Goal: Task Accomplishment & Management: Use online tool/utility

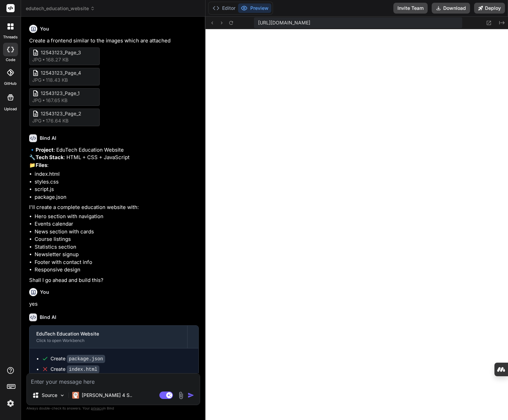
scroll to position [264, 0]
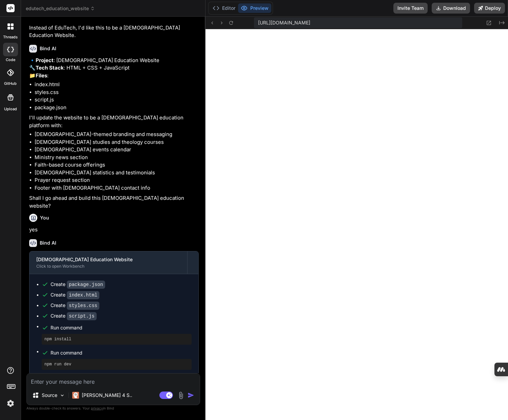
type textarea "x"
type textarea "event.addEventListener('click', () => { const eventTitle = event.querySelector(…"
type textarea "x"
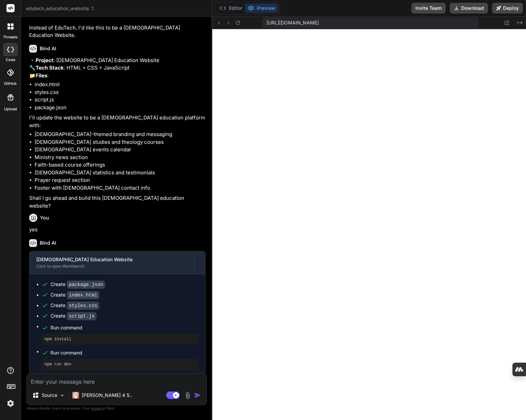
type textarea "// Event Registration document.querySelectorAll('.event-item').forEach(event =>…"
type textarea "x"
type textarea "document.querySelectorAll('.event-item').forEach(event => { event.addEventListe…"
type textarea "x"
type textarea "event.addEventListener('click', () => { const eventTitle = event.querySelector(…"
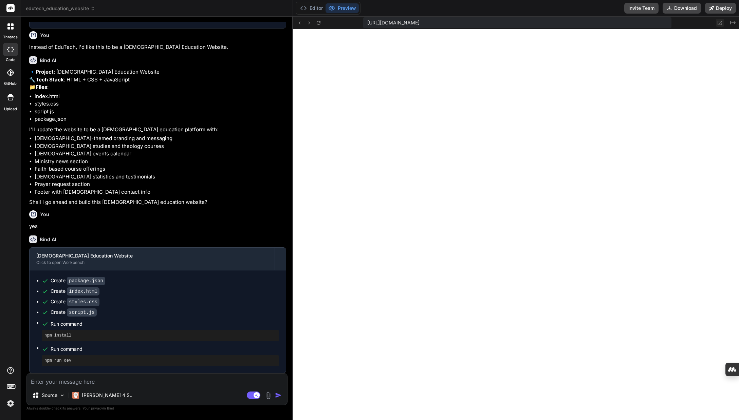
click at [508, 25] on icon at bounding box center [720, 23] width 4 height 4
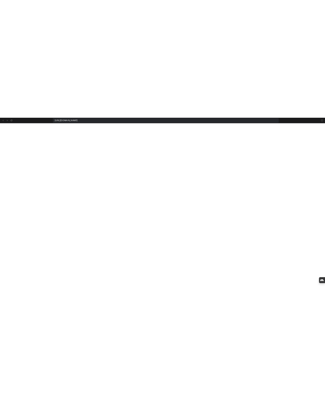
scroll to position [303, 0]
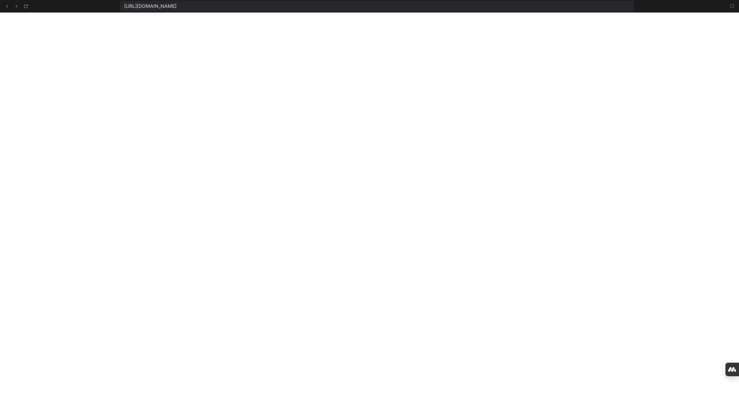
type textarea "x"
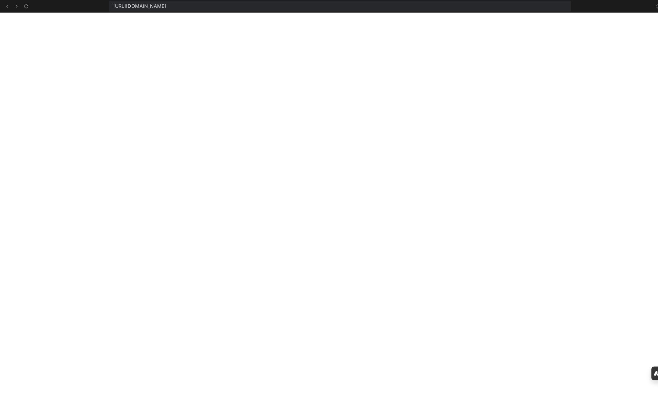
type textarea "document.querySelectorAll('.event-item').forEach(event => { event.addEventListe…"
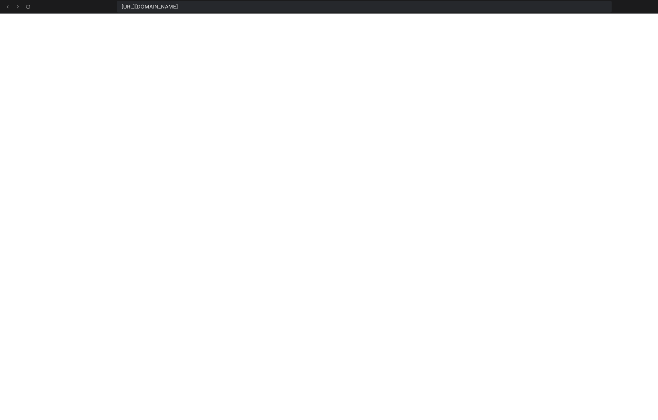
type textarea "x"
type textarea "}); // Event Registration document.querySelectorAll('.event-item').forEach(even…"
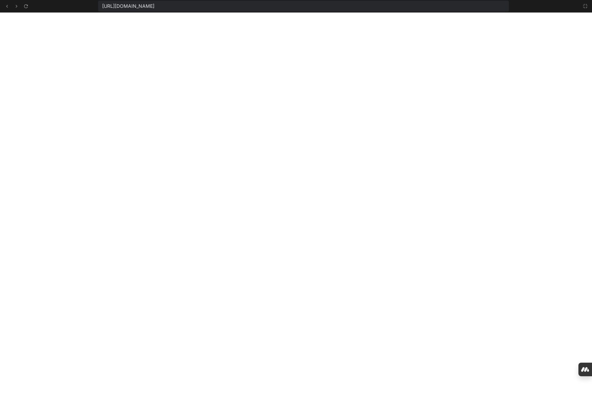
type textarea "x"
type textarea "});"
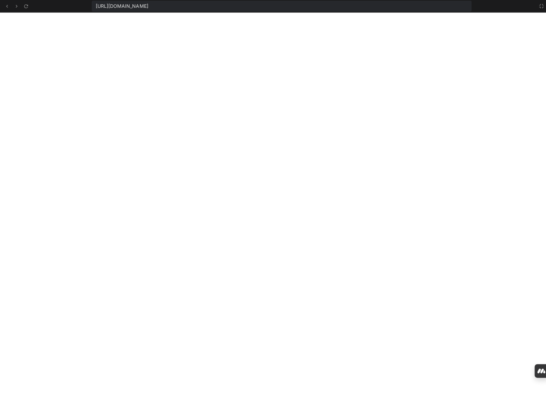
type textarea "x"
type textarea "alert(`Registration for "${eventTitle}" would open here.`); }); });"
type textarea "x"
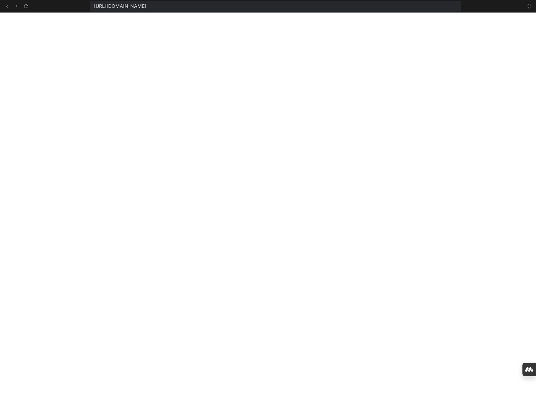
type textarea "// Event Registration document.querySelectorAll('.event-item').forEach(event =>…"
type textarea "x"
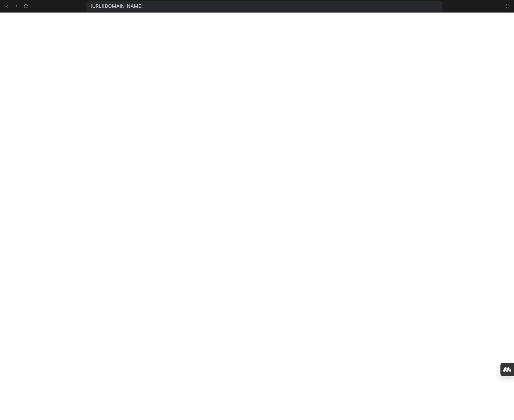
type textarea "x"
type textarea "alert(`Registration for "${eventTitle}" would open here.`); }); });"
type textarea "x"
type textarea "}); });"
type textarea "x"
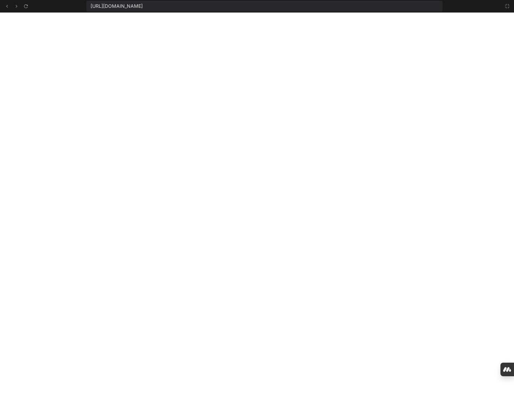
type textarea "alert(`Registration for "${eventTitle}" would open here.`); }); });"
type textarea "x"
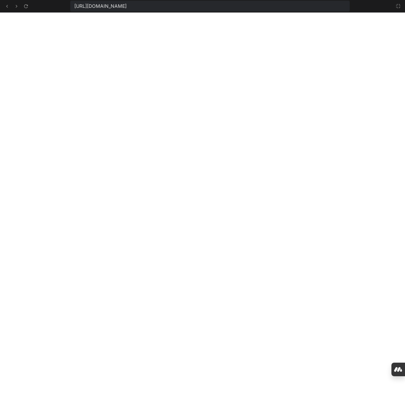
type textarea "}); });"
type textarea "x"
type textarea "('click', () => { const eventTitle = event.querySelector('h4').textContent; ale…"
type textarea "x"
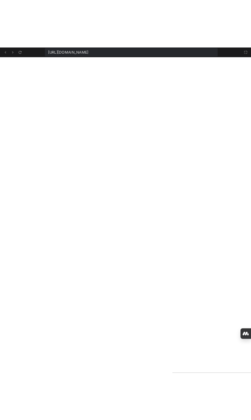
scroll to position [0, 0]
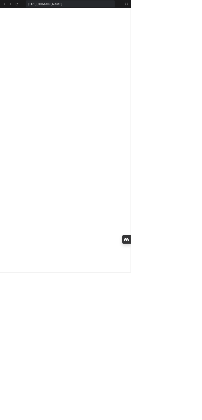
type textarea "x"
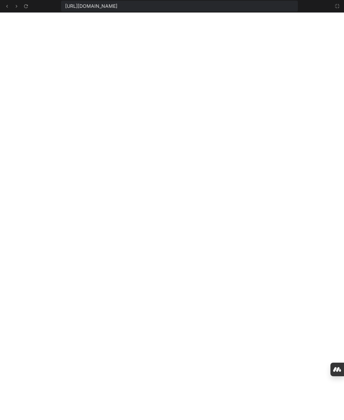
type textarea "}); });"
type textarea "x"
type textarea "querySelector('h4').textContent; alert(`Registration for "${eventTitle}" would …"
type textarea "x"
type textarea "document.querySelectorAll('.event-item').forEach(event => { event.addEventListe…"
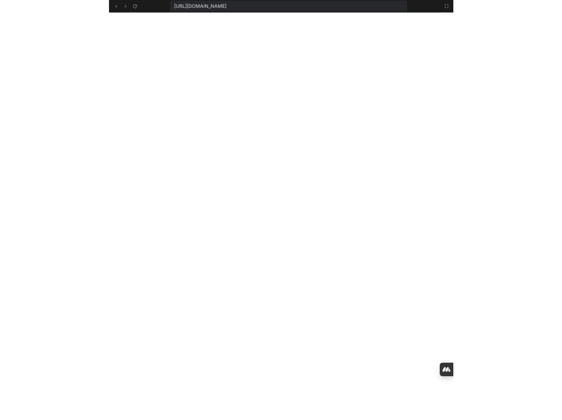
scroll to position [303, 0]
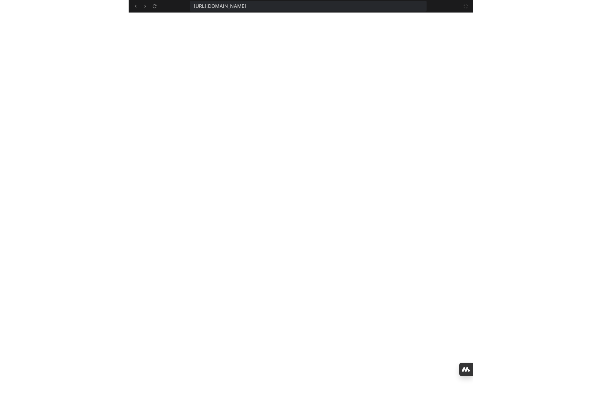
type textarea "x"
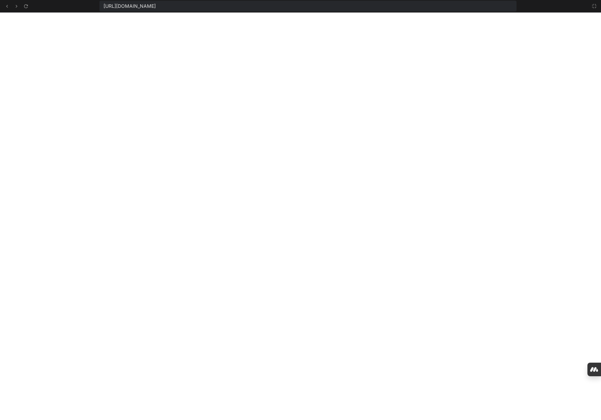
type textarea "// Event Registration document.querySelectorAll('.event-item').forEach(event =>…"
type textarea "x"
type textarea "// Event Registration document.querySelectorAll('.event-item').forEach(event =>…"
type textarea "x"
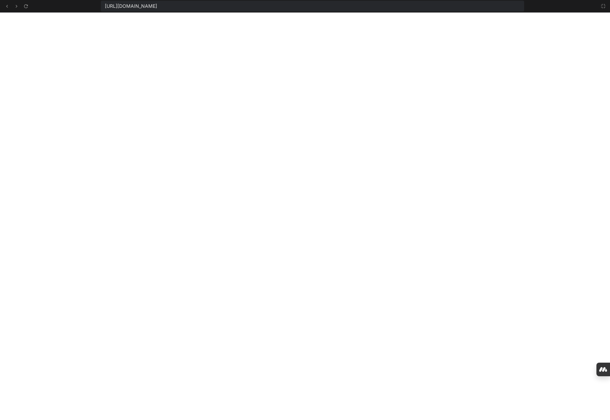
type textarea "// Event Registration document.querySelectorAll('.event-item').forEach(event =>…"
type textarea "x"
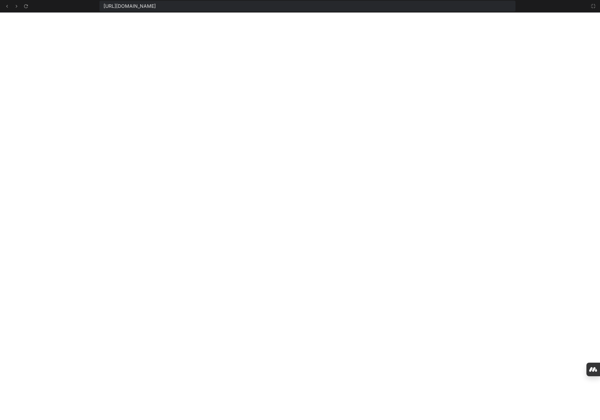
type textarea "}); // Event Registration document.querySelectorAll('.event-item').forEach(even…"
type textarea "x"
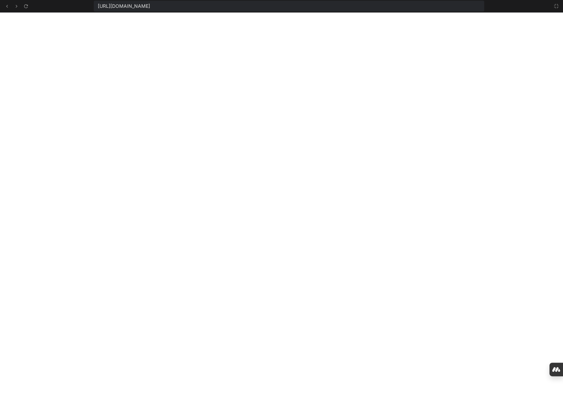
type textarea "x"
type textarea "});"
click at [508, 8] on icon at bounding box center [554, 5] width 5 height 5
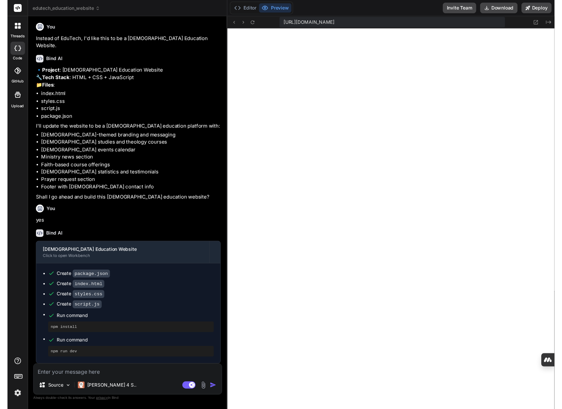
scroll to position [400, 0]
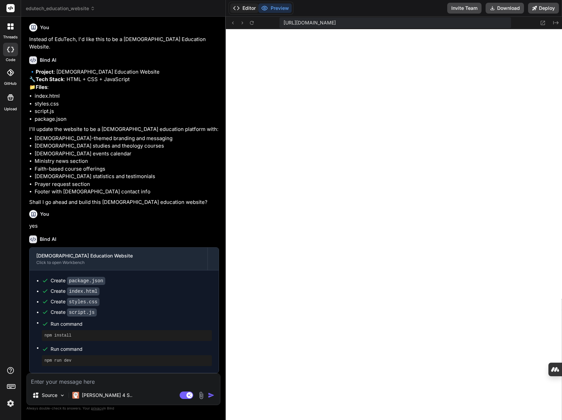
click at [249, 7] on button "Editor" at bounding box center [244, 8] width 28 height 10
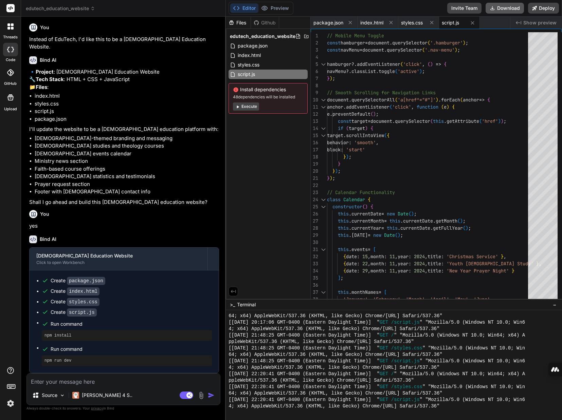
click at [508, 9] on button "Download" at bounding box center [504, 8] width 38 height 11
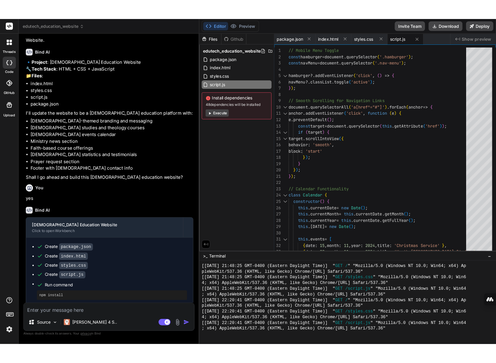
scroll to position [361, 0]
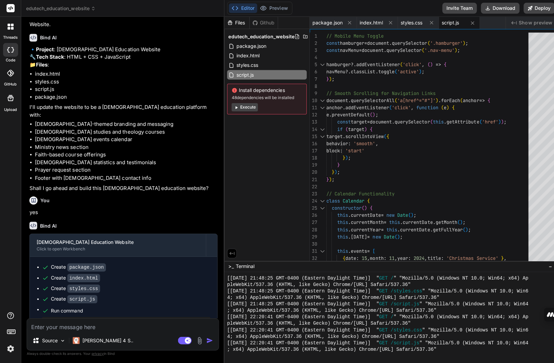
type textarea "x"
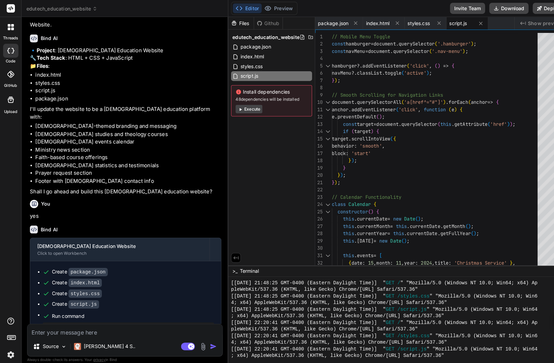
type textarea "const eventTitle = event.querySelector('h4').textContent; alert(`Registration f…"
type textarea "x"
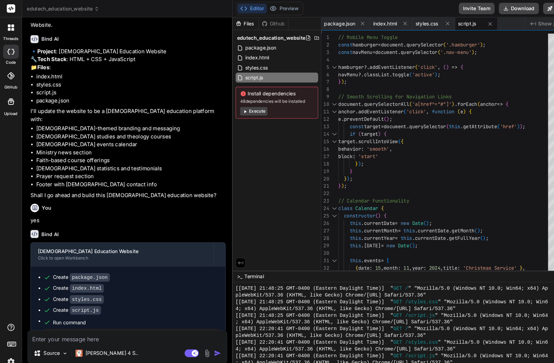
type textarea "event.addEventListener('click', () => { const eventTitle = event.querySelector(…"
type textarea "x"
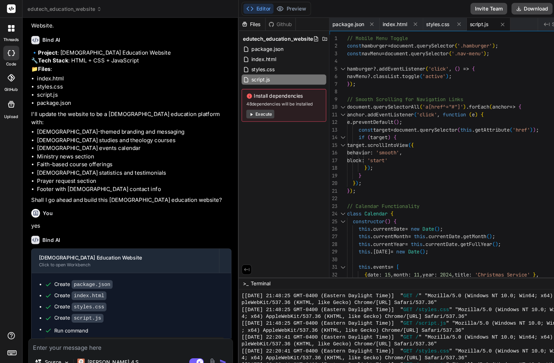
type textarea "// Event Registration document.querySelectorAll('.event-item').forEach(event =>…"
type textarea "x"
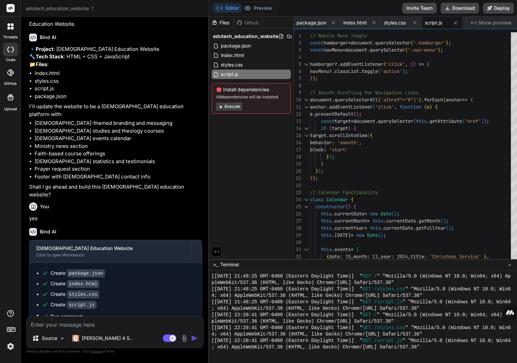
type textarea "});"
type textarea "x"
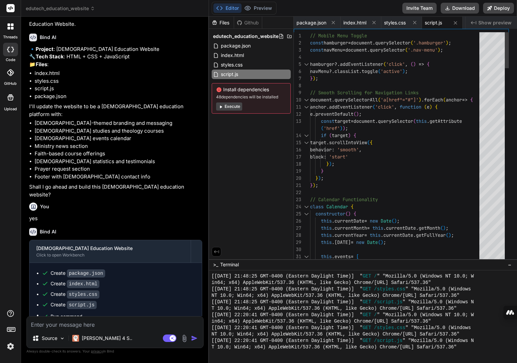
type textarea "alert(`Registration for "${eventTitle}" would open here.`); }); });"
type textarea "x"
type textarea "document.querySelectorAll('.event-item').forEach(event => { event.addEventListe…"
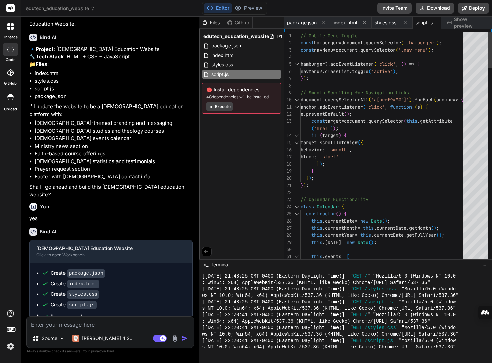
type textarea "x"
type textarea "const eventTitle = event.querySelector('h4').textContent; alert(`Registration f…"
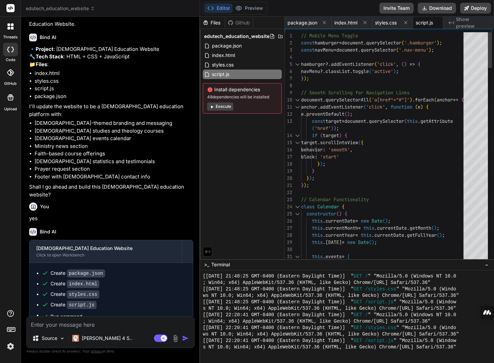
type textarea "x"
